Goal: Share content: Share content

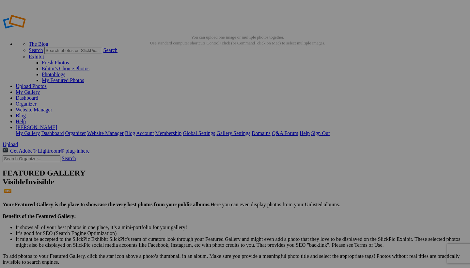
select select "700"
type textarea "<!-- SlickPic.com image hosting. HTML Bulk Share code Starts Here --> <div styl…"
type textarea "[URL=https://www.slickpic.com/share/ijWZMczmDDyMMh/albums/Ford-Excursion/photo?…"
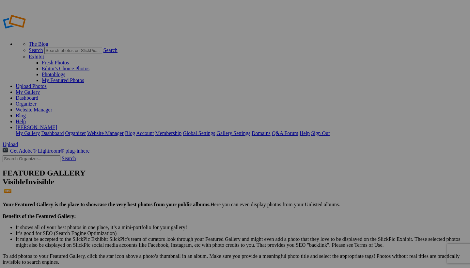
type textarea "https://bulk-share.slickpic.com/album/share/ijWZMczmDDyMMh/22869433.0/700/p/IMG…"
drag, startPoint x: 181, startPoint y: 95, endPoint x: 233, endPoint y: 257, distance: 169.9
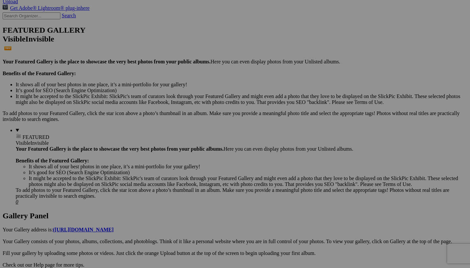
scroll to position [148, 0]
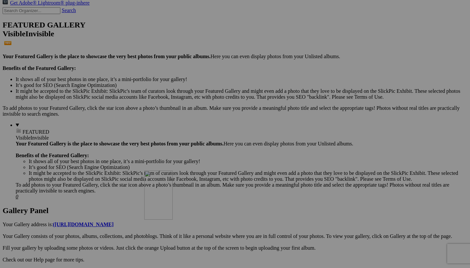
drag, startPoint x: 239, startPoint y: 56, endPoint x: 237, endPoint y: 221, distance: 165.4
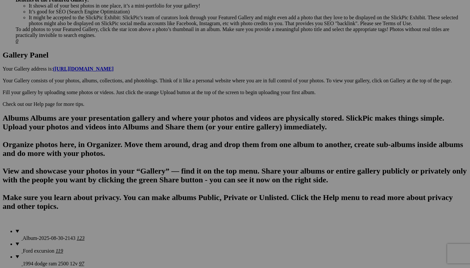
scroll to position [303, 0]
drag, startPoint x: 243, startPoint y: 50, endPoint x: 240, endPoint y: 221, distance: 171.0
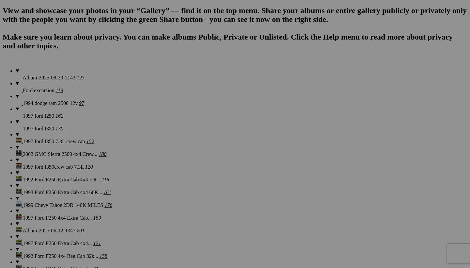
scroll to position [483, 0]
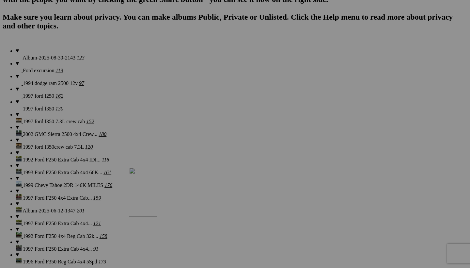
drag, startPoint x: 239, startPoint y: 32, endPoint x: 226, endPoint y: 209, distance: 177.9
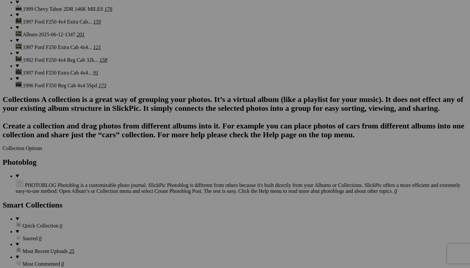
scroll to position [660, 0]
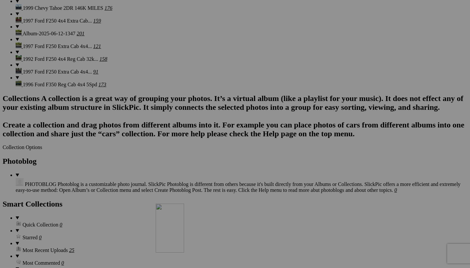
drag, startPoint x: 233, startPoint y: 38, endPoint x: 250, endPoint y: 260, distance: 223.1
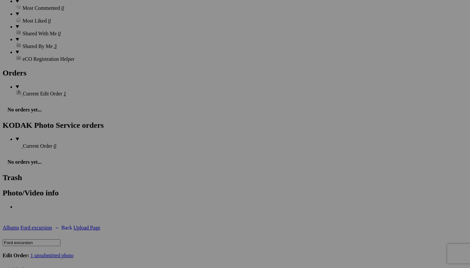
scroll to position [905, 0]
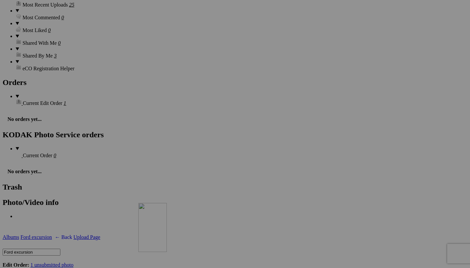
drag, startPoint x: 242, startPoint y: 36, endPoint x: 231, endPoint y: 259, distance: 224.1
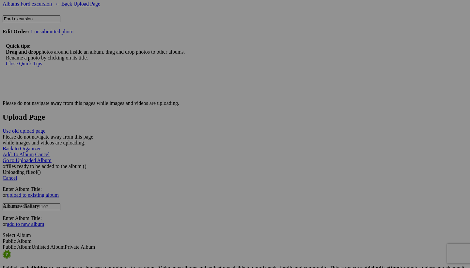
scroll to position [1152, 0]
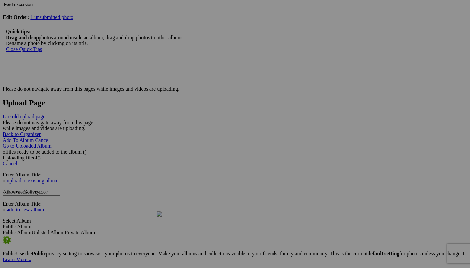
drag, startPoint x: 181, startPoint y: 35, endPoint x: 250, endPoint y: 267, distance: 242.2
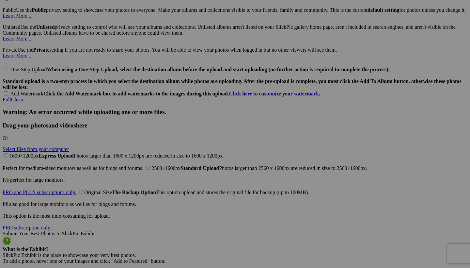
scroll to position [1396, 0]
drag, startPoint x: 240, startPoint y: 43, endPoint x: 254, endPoint y: 267, distance: 224.6
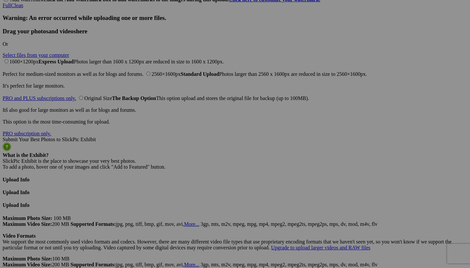
scroll to position [1489, 0]
drag, startPoint x: 248, startPoint y: 179, endPoint x: 419, endPoint y: 181, distance: 171.3
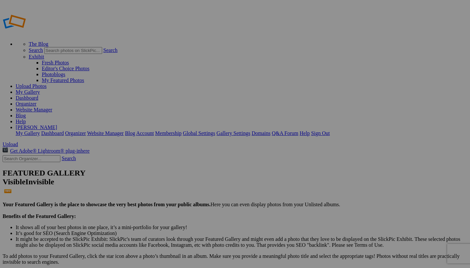
scroll to position [0, 0]
select select "1000"
type textarea "<!-- SlickPic.com image hosting. HTML Bulk Share code Starts Here --> <div styl…"
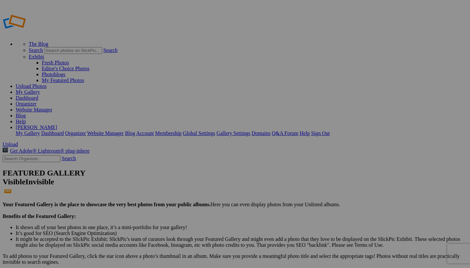
type textarea "[URL=https://www.slickpic.com/share/MB4yzZODiUOLZO/albums/Ford-Excursion/photo?…"
type textarea "https://bulk-share.slickpic.com/album/share/MB4yzZODiUOLZO/22868733.0/1000/p/IM…"
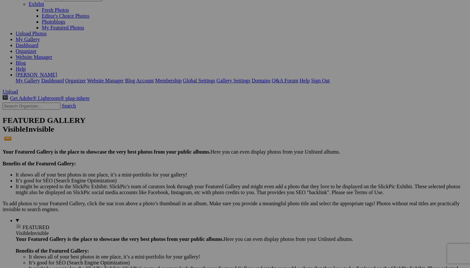
scroll to position [1860, 0]
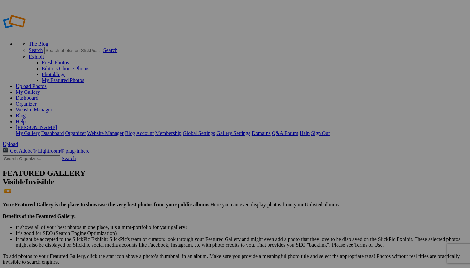
scroll to position [779, 0]
